Goal: Check status

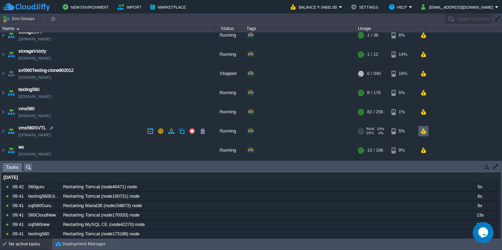
click at [423, 131] on button "button" at bounding box center [423, 131] width 6 height 6
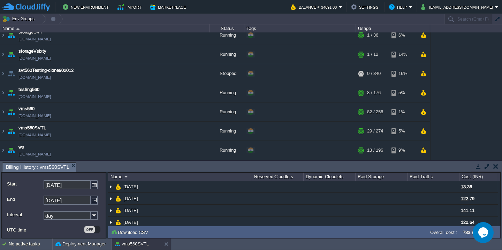
click at [486, 163] on button "button" at bounding box center [487, 166] width 6 height 6
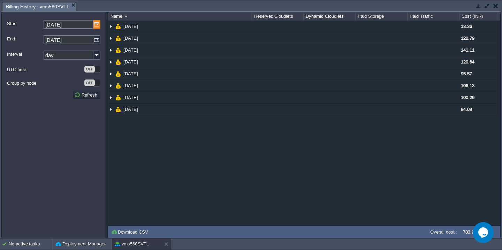
click at [96, 28] on img at bounding box center [96, 24] width 7 height 9
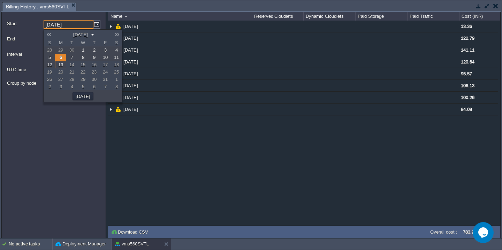
click at [83, 34] on button "[DATE]" at bounding box center [80, 34] width 19 height 6
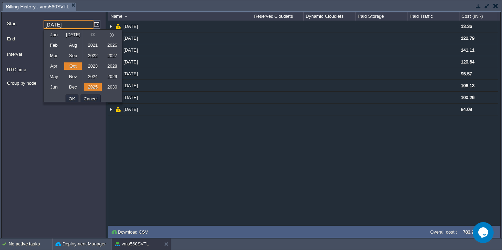
click at [52, 37] on link "Jan" at bounding box center [54, 34] width 18 height 7
click at [91, 87] on link "2025" at bounding box center [93, 86] width 18 height 7
click at [71, 97] on button "OK" at bounding box center [72, 98] width 11 height 6
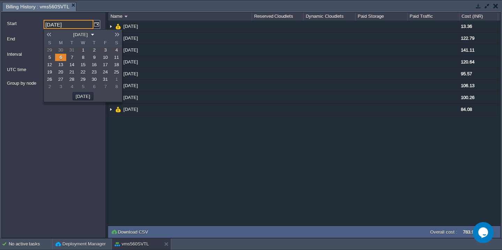
click at [83, 51] on span "1" at bounding box center [83, 49] width 2 height 5
type input "[DATE]"
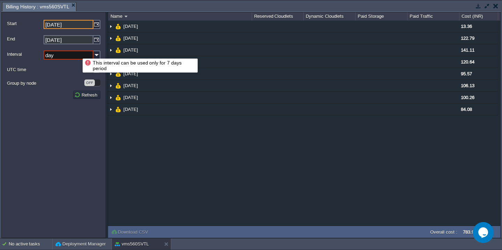
click at [75, 53] on input "day" at bounding box center [69, 55] width 50 height 9
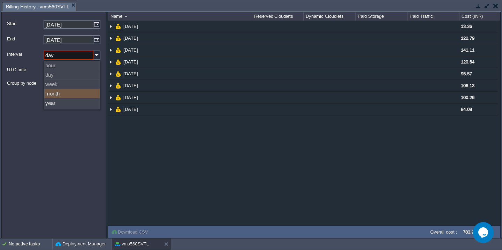
click at [62, 94] on div "month" at bounding box center [71, 93] width 55 height 9
type input "month"
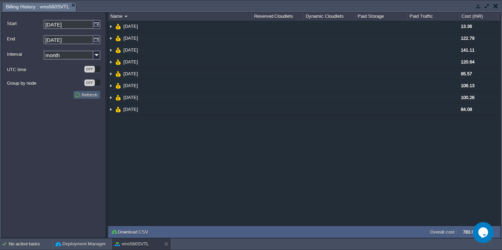
click at [91, 98] on button "Refresh" at bounding box center [86, 95] width 25 height 6
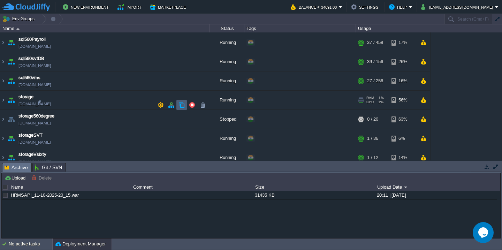
scroll to position [278, 0]
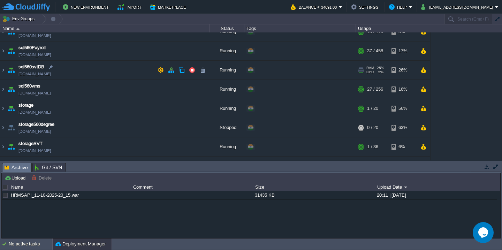
click at [133, 69] on td "sql560svtDB sql560svtdb.cloudjiffy.net" at bounding box center [104, 70] width 209 height 19
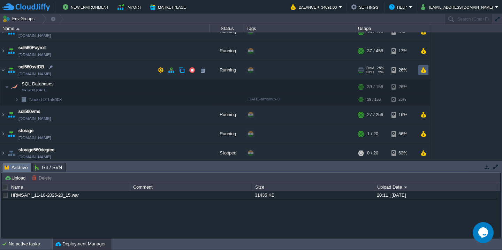
click at [422, 70] on button "button" at bounding box center [423, 70] width 6 height 6
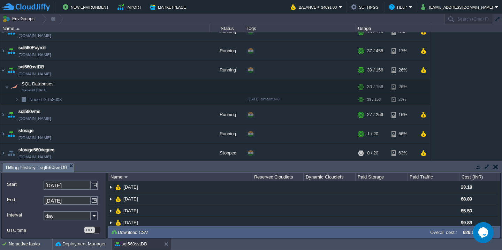
click at [486, 169] on button "button" at bounding box center [487, 166] width 6 height 6
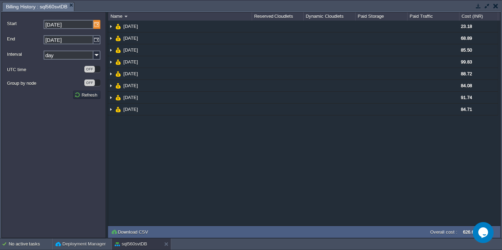
click at [100, 23] on img at bounding box center [96, 24] width 7 height 9
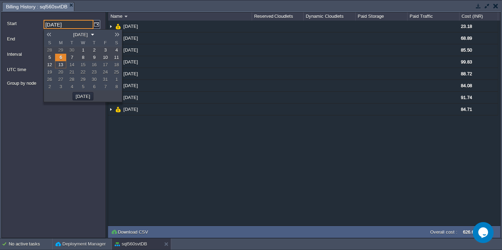
click at [49, 33] on link at bounding box center [49, 35] width 10 height 6
click at [72, 35] on button "August 2025" at bounding box center [80, 34] width 19 height 6
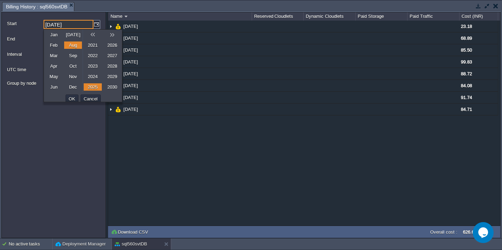
click at [55, 39] on td "Jan" at bounding box center [54, 35] width 20 height 10
click at [54, 36] on link "Jan" at bounding box center [54, 34] width 18 height 7
click at [71, 96] on button "OK" at bounding box center [72, 98] width 11 height 6
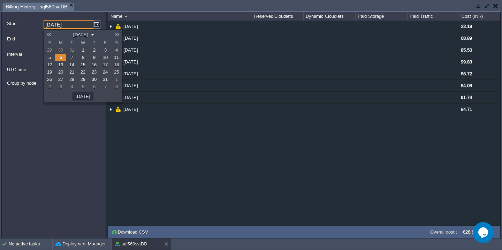
click at [82, 51] on span "1" at bounding box center [83, 49] width 2 height 5
type input "[DATE]"
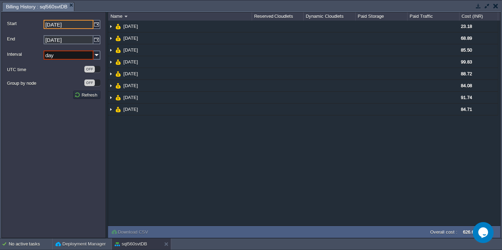
click at [66, 59] on input "day" at bounding box center [69, 55] width 50 height 9
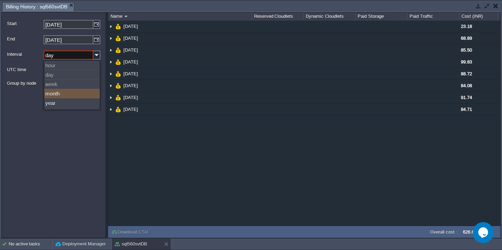
click at [64, 96] on div "month" at bounding box center [71, 93] width 55 height 9
type input "month"
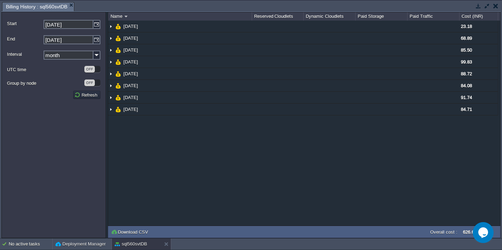
click at [85, 100] on form "Start 01-01-2025 End 13-10-2025 Interval month UTC time OFF Group by node OFF R…" at bounding box center [53, 125] width 105 height 226
click at [95, 95] on button "Refresh" at bounding box center [86, 95] width 25 height 6
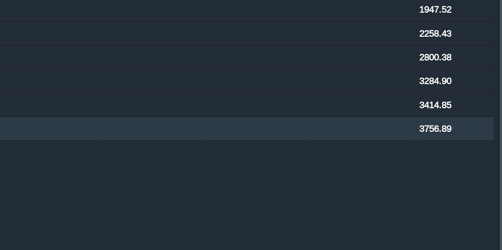
scroll to position [0, 0]
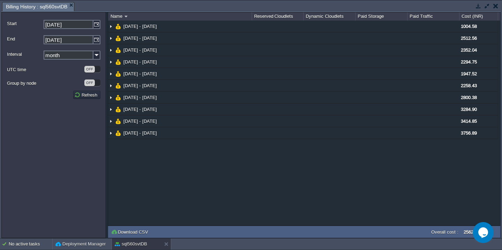
click at [495, 2] on td at bounding box center [495, 6] width 9 height 8
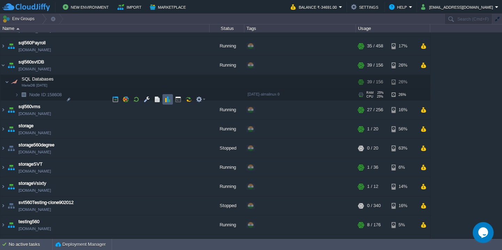
scroll to position [337, 0]
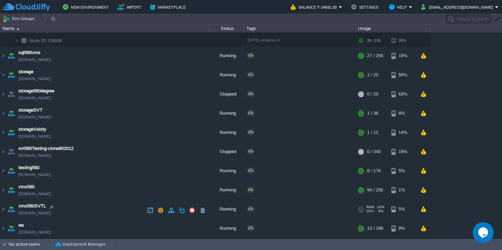
click at [87, 207] on td "vms560SVTL vms560svtl.cloudjiffy.net" at bounding box center [104, 209] width 209 height 19
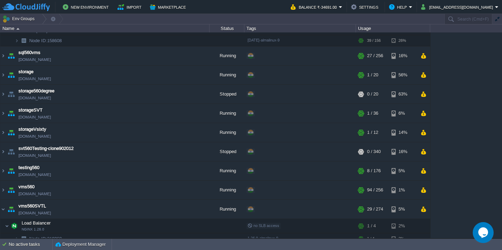
scroll to position [399, 0]
